Goal: Task Accomplishment & Management: Use online tool/utility

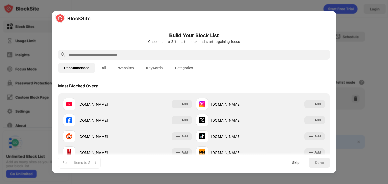
click at [108, 58] on input "text" at bounding box center [198, 55] width 260 height 6
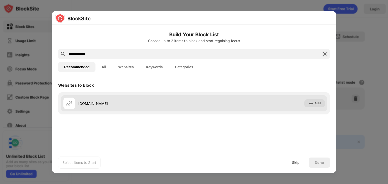
type input "**********"
click at [120, 105] on div "nudeleted.com" at bounding box center [136, 103] width 116 height 5
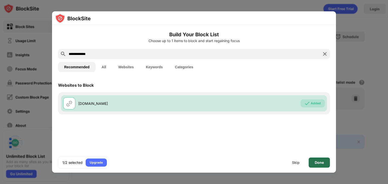
click at [323, 160] on div "Done" at bounding box center [319, 163] width 21 height 10
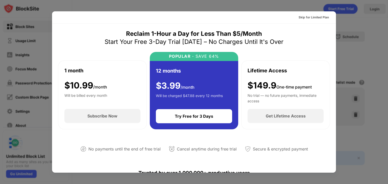
scroll to position [89, 0]
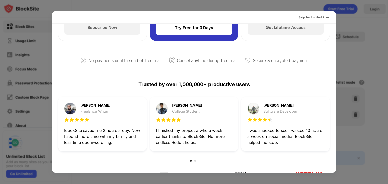
click at [43, 29] on div at bounding box center [194, 92] width 388 height 184
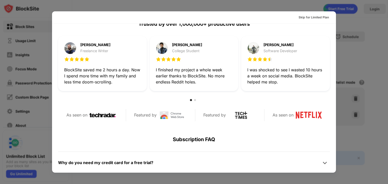
scroll to position [246, 0]
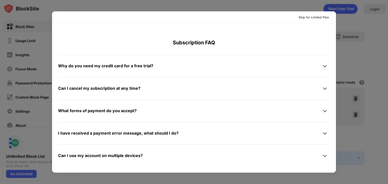
click at [31, 49] on div at bounding box center [194, 92] width 388 height 184
